Goal: Find specific page/section: Find specific page/section

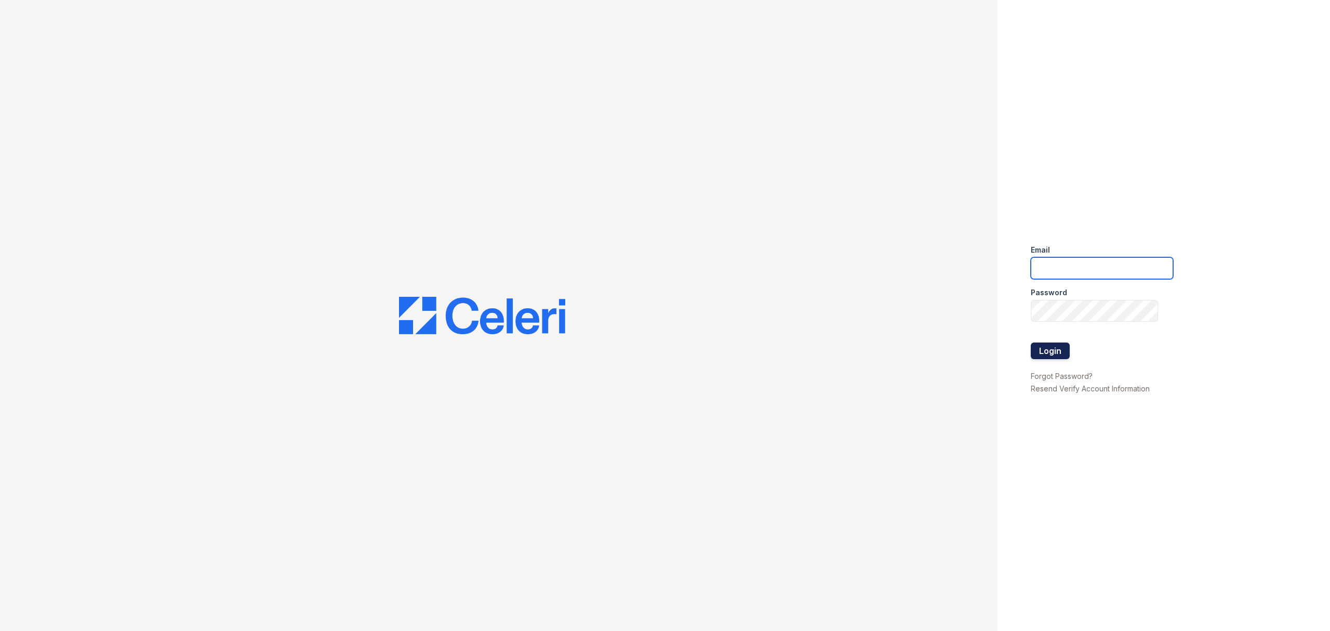
type input "ayates@trinity-pm.com"
click at [1046, 353] on button "Login" at bounding box center [1050, 350] width 39 height 17
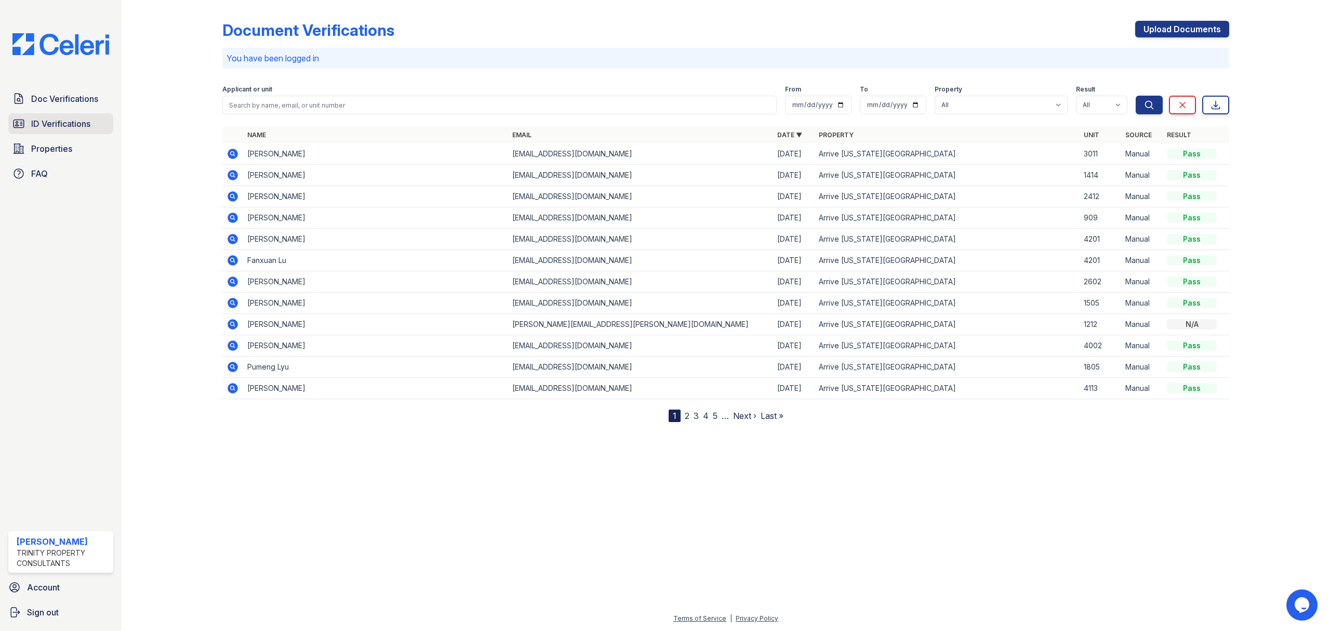
click at [64, 126] on span "ID Verifications" at bounding box center [60, 123] width 59 height 12
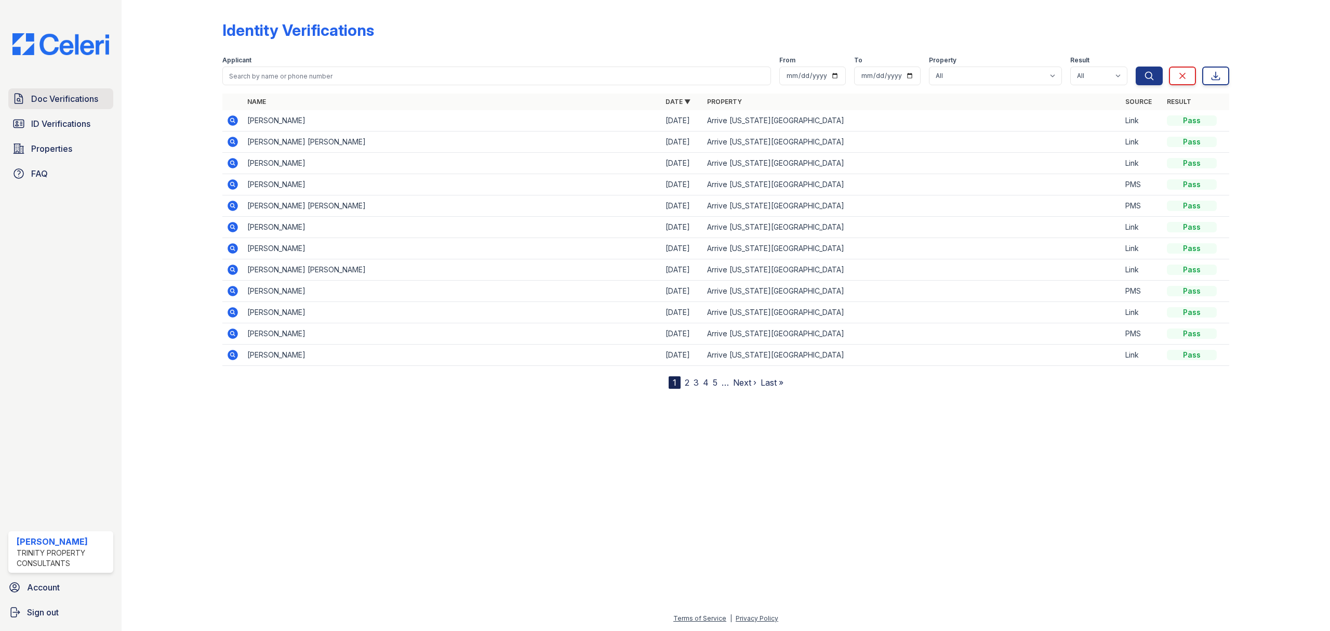
click at [61, 90] on link "Doc Verifications" at bounding box center [60, 98] width 105 height 21
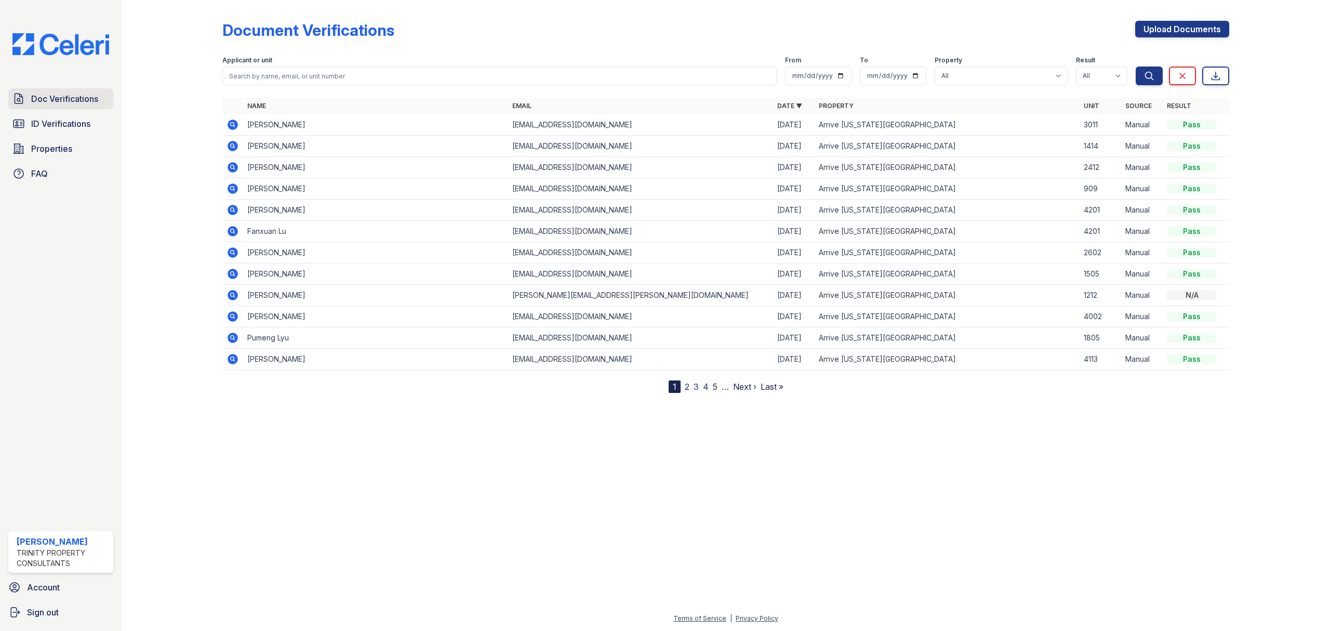
click at [66, 96] on span "Doc Verifications" at bounding box center [64, 98] width 67 height 12
click at [30, 98] on link "Doc Verifications" at bounding box center [60, 98] width 105 height 21
